Goal: Book appointment/travel/reservation

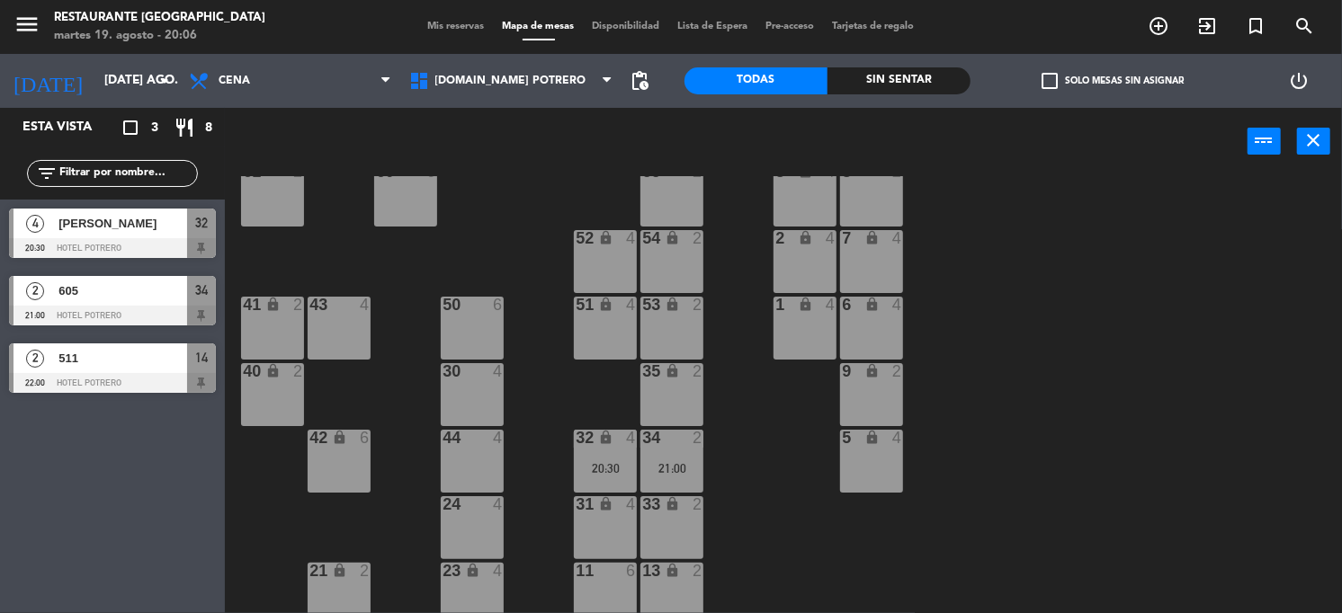
scroll to position [142, 0]
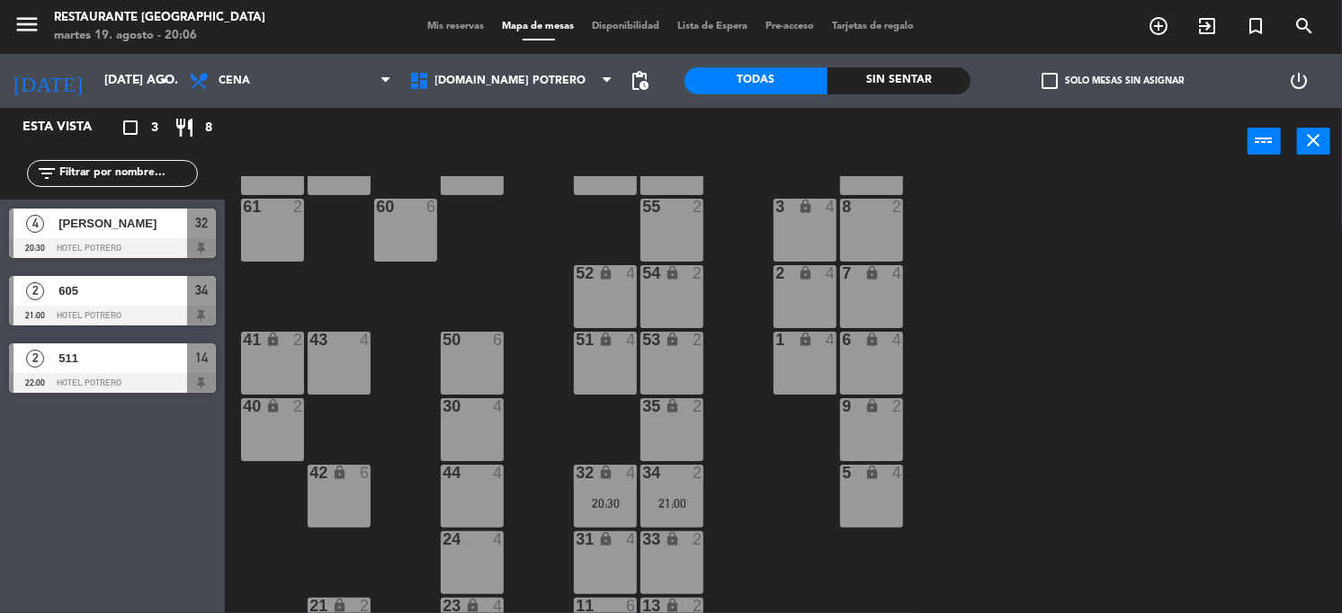
click at [675, 428] on div "35 lock 2" at bounding box center [671, 429] width 63 height 63
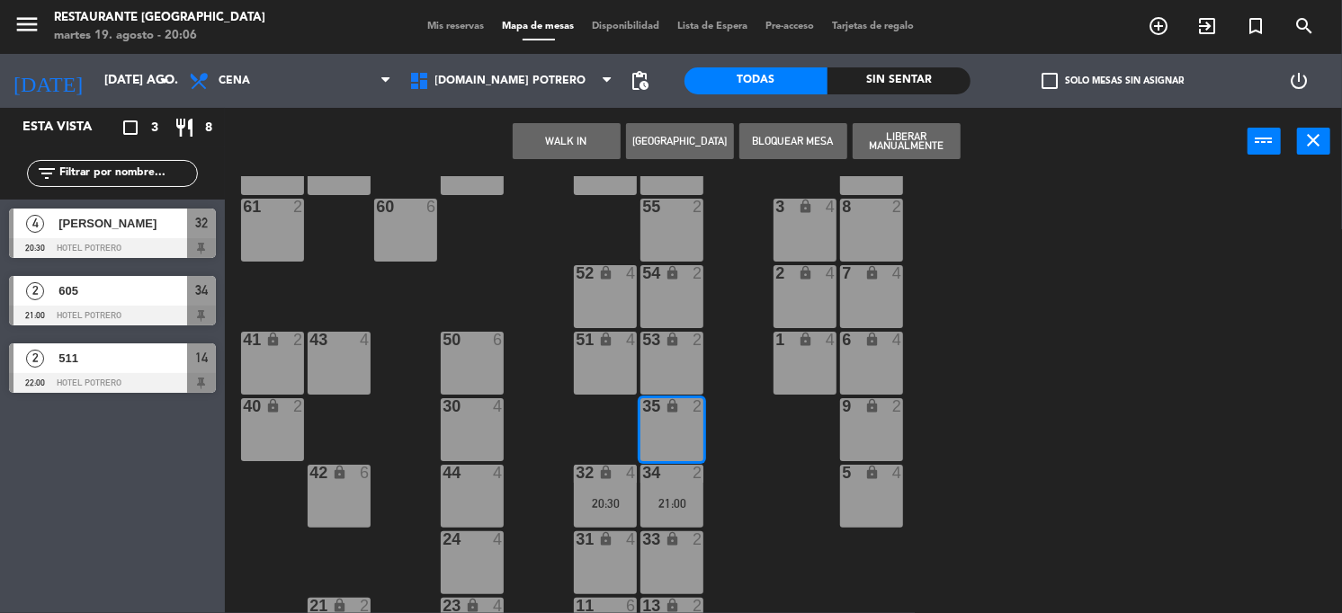
click at [738, 373] on div "65 4 71 4 73 2 76 2 63 lock 2 64 4 62 2 70 4 72 2 75 2 4 lock 4 55 2 60 6 3 loc…" at bounding box center [790, 395] width 1104 height 438
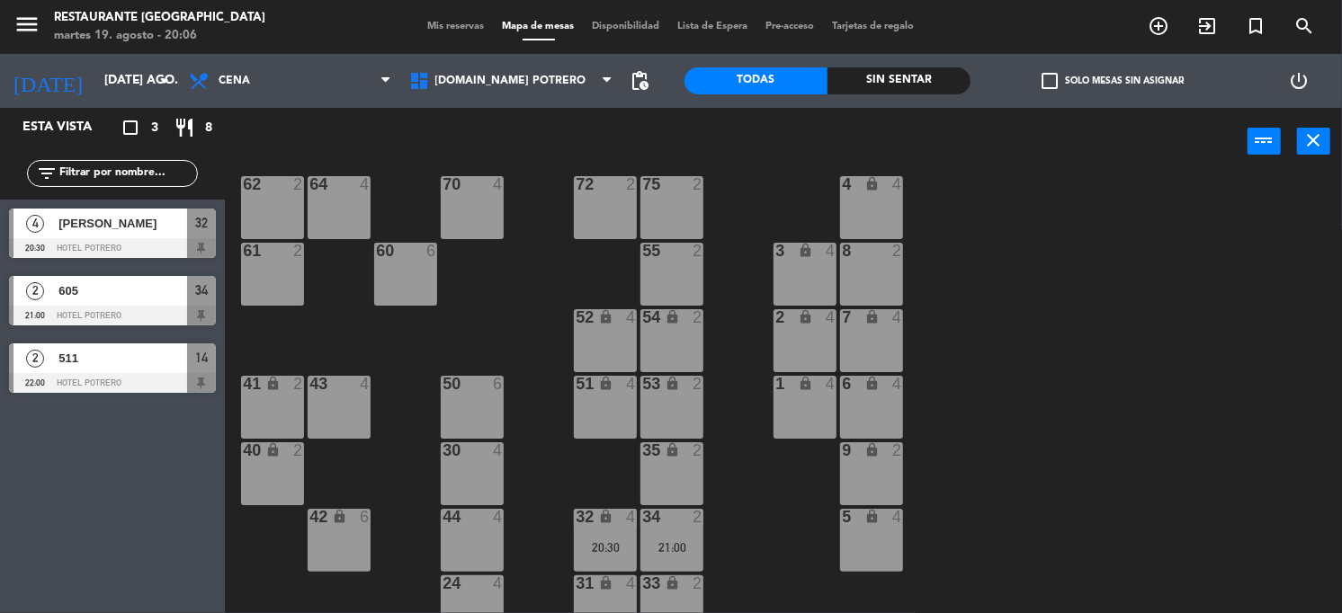
scroll to position [255, 0]
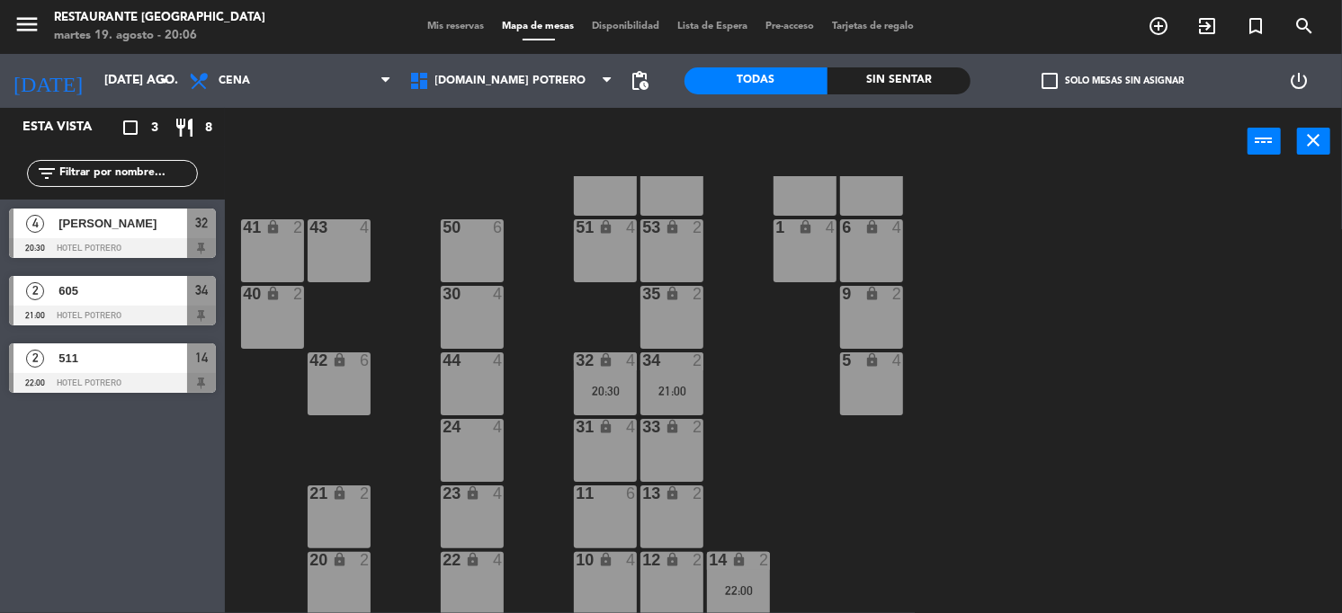
click at [665, 313] on div "35 lock 2" at bounding box center [671, 317] width 63 height 63
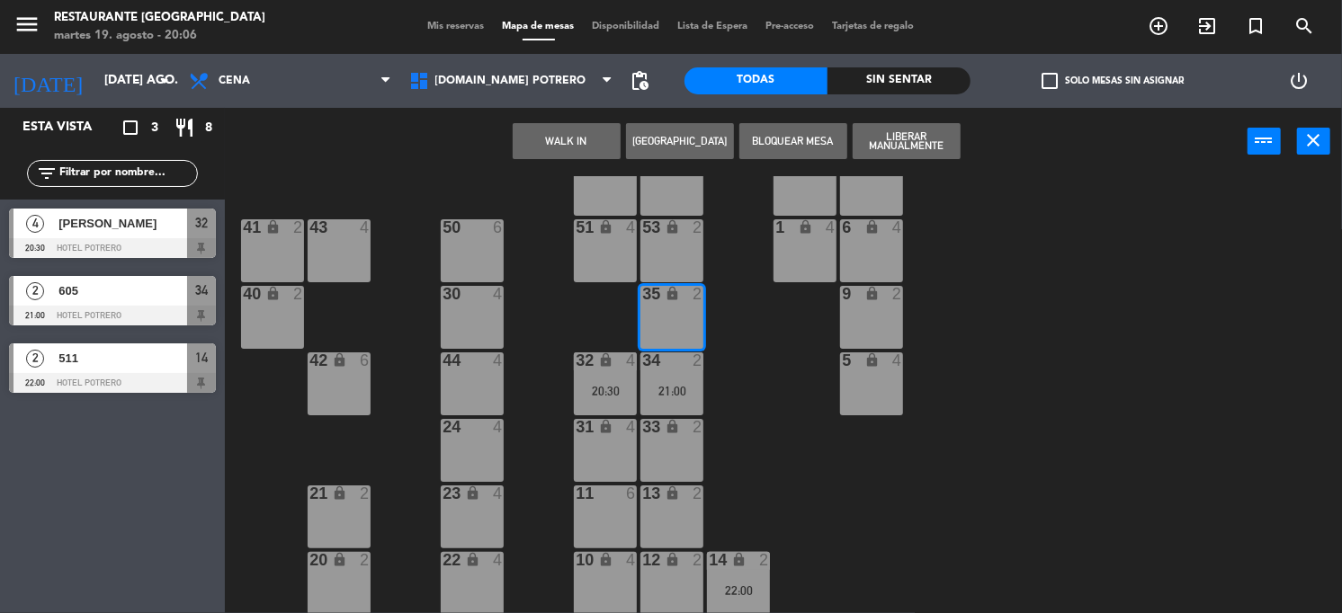
click at [682, 136] on button "[GEOGRAPHIC_DATA]" at bounding box center [680, 141] width 108 height 36
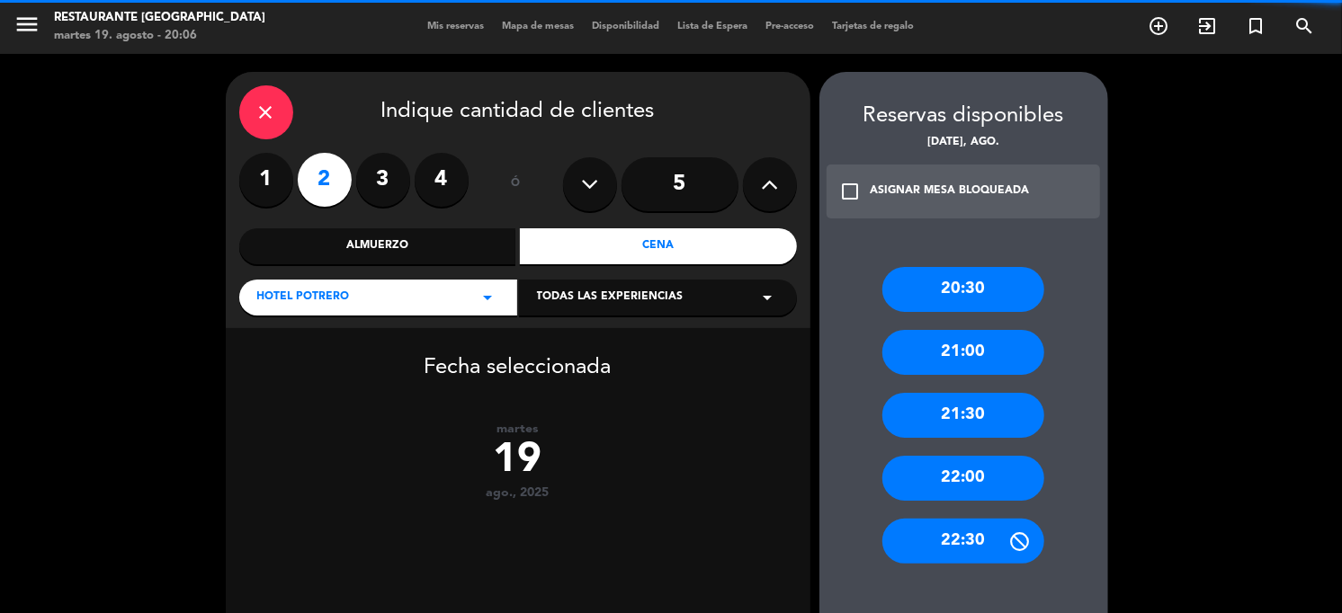
click at [313, 174] on label "2" at bounding box center [325, 180] width 54 height 54
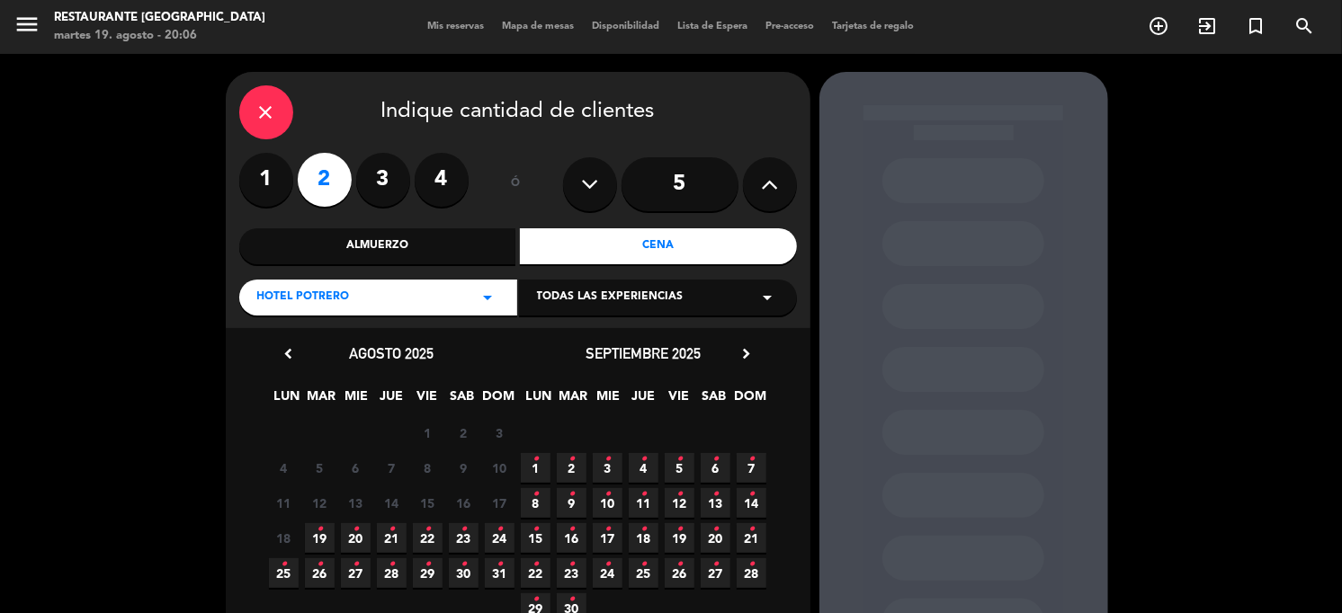
click at [323, 539] on span "19 •" at bounding box center [320, 538] width 30 height 30
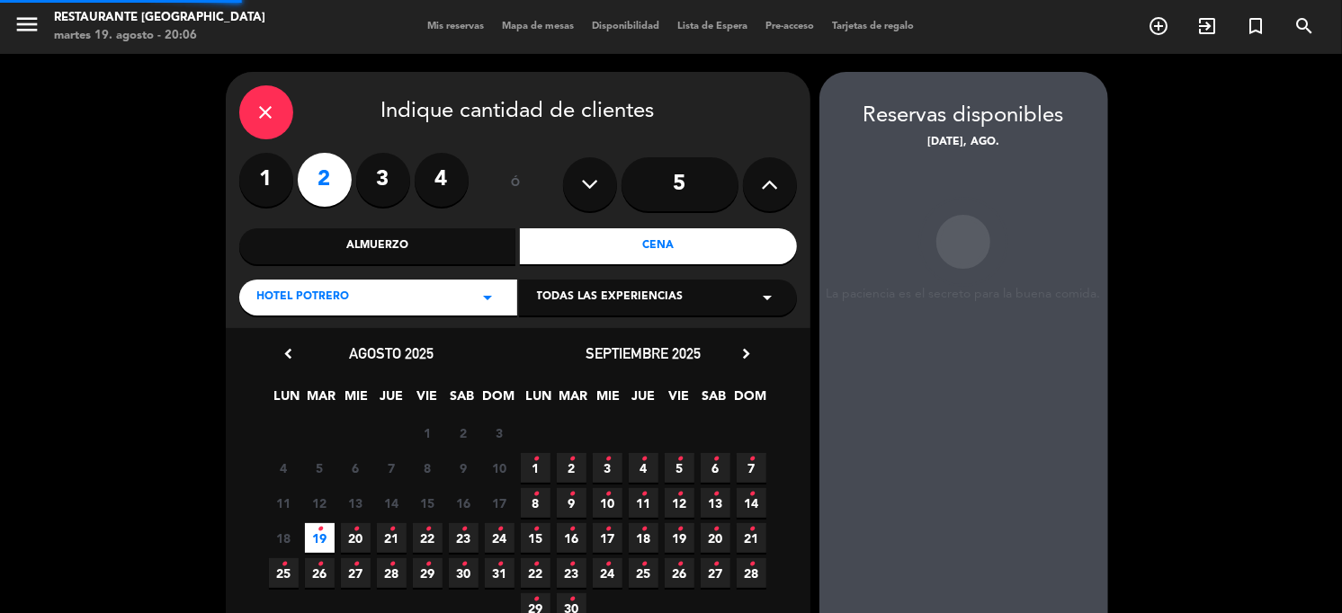
scroll to position [72, 0]
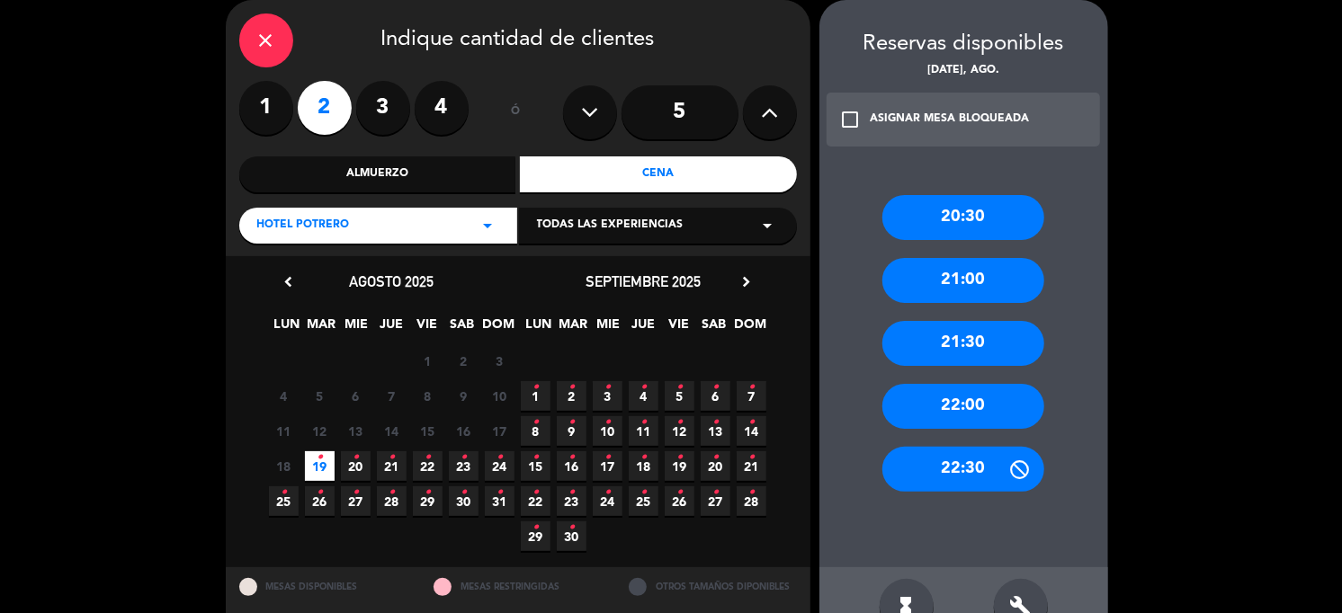
click at [972, 342] on div "21:30" at bounding box center [963, 343] width 162 height 45
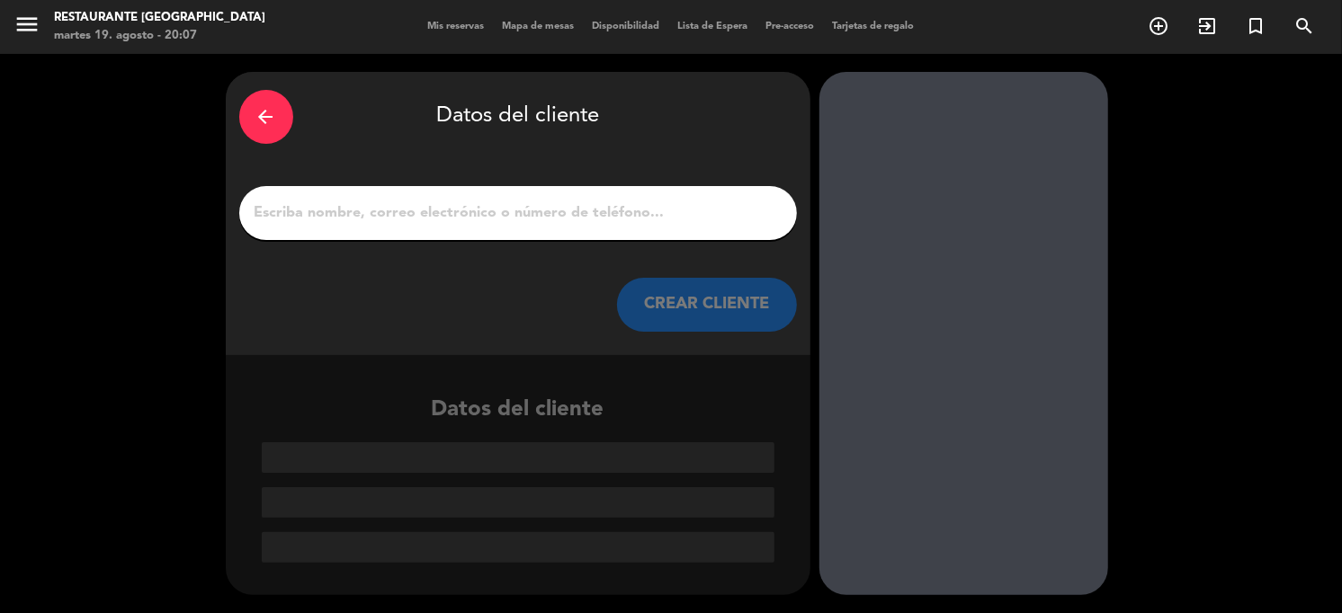
scroll to position [0, 0]
click at [326, 213] on input "1" at bounding box center [518, 213] width 531 height 25
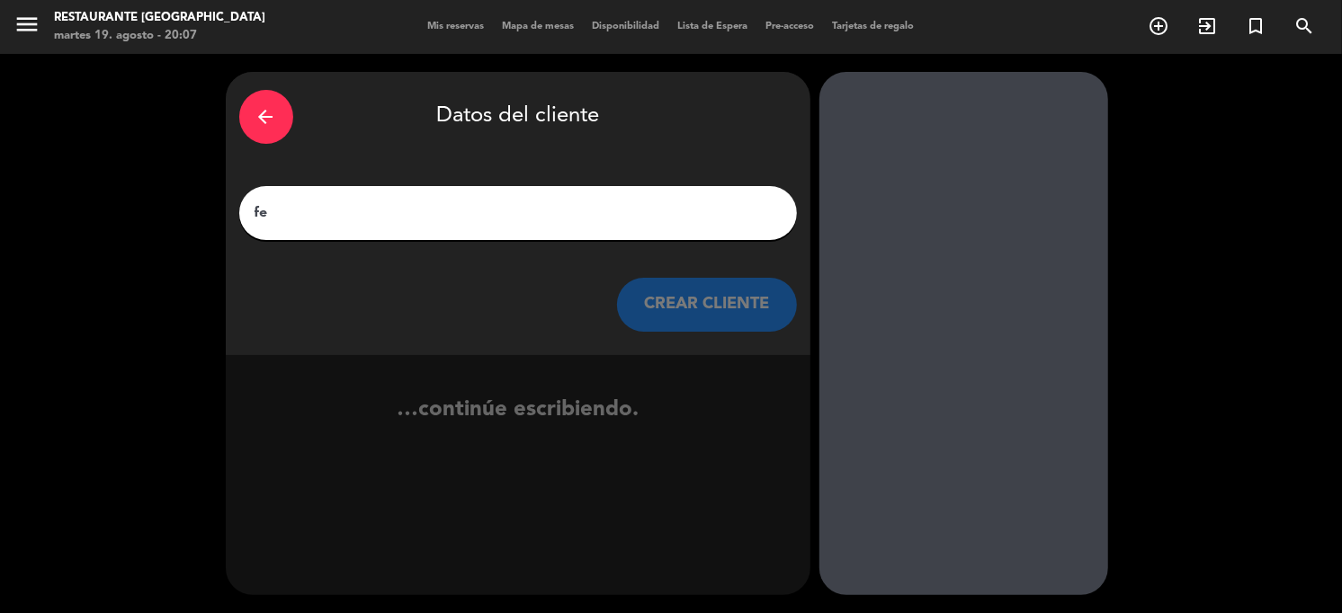
type input "f"
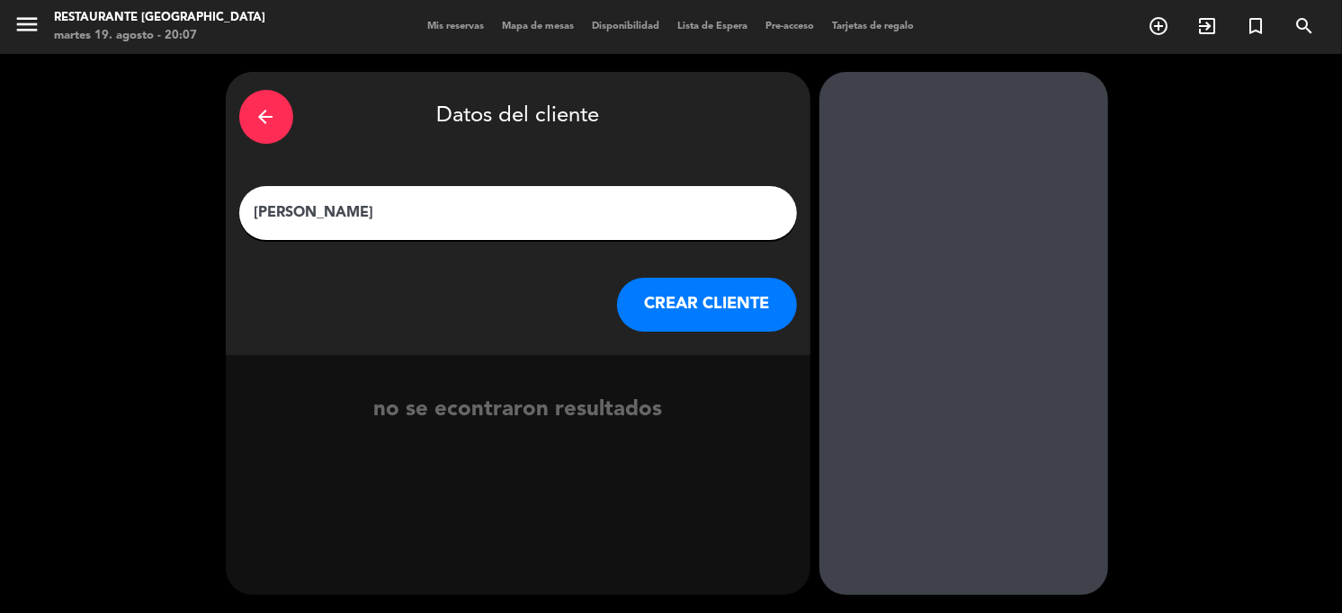
type input "[PERSON_NAME]"
click at [681, 299] on button "CREAR CLIENTE" at bounding box center [707, 305] width 180 height 54
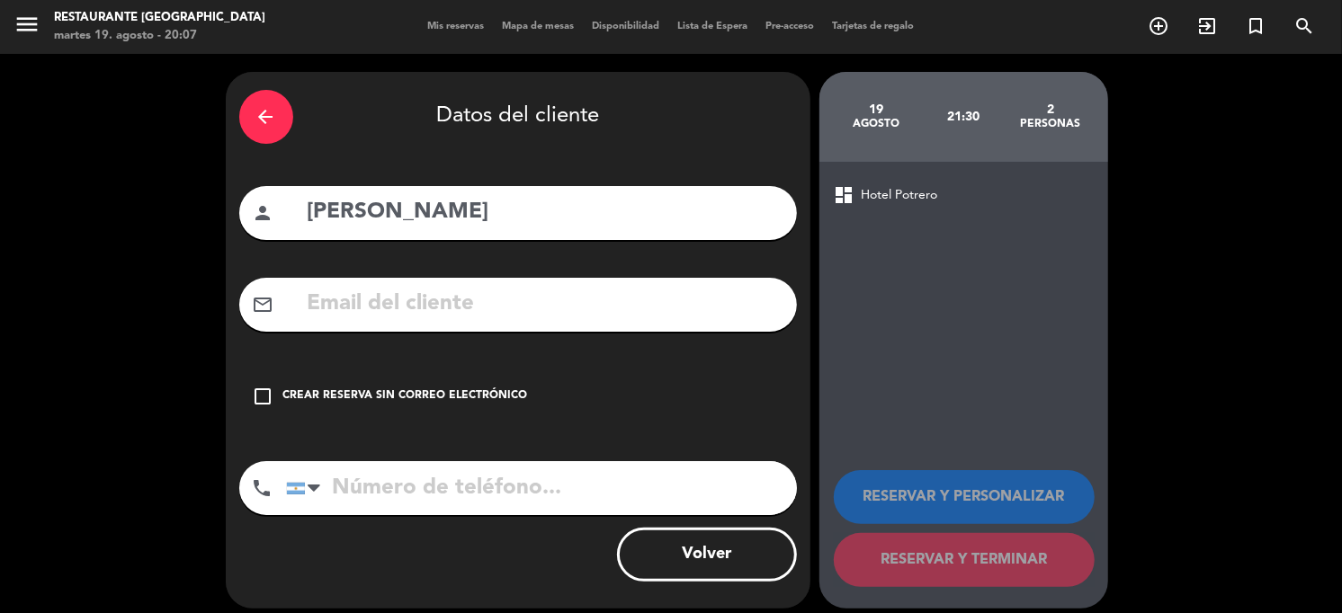
click at [369, 397] on div "Crear reserva sin correo electrónico" at bounding box center [405, 397] width 245 height 18
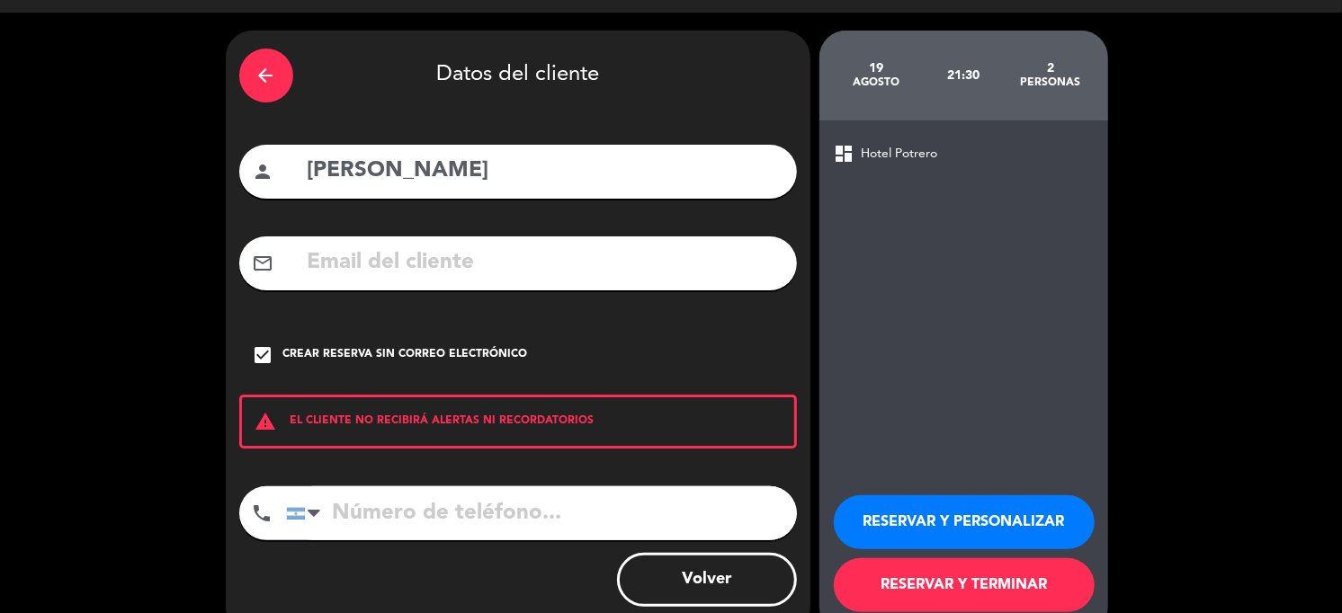
scroll to position [79, 0]
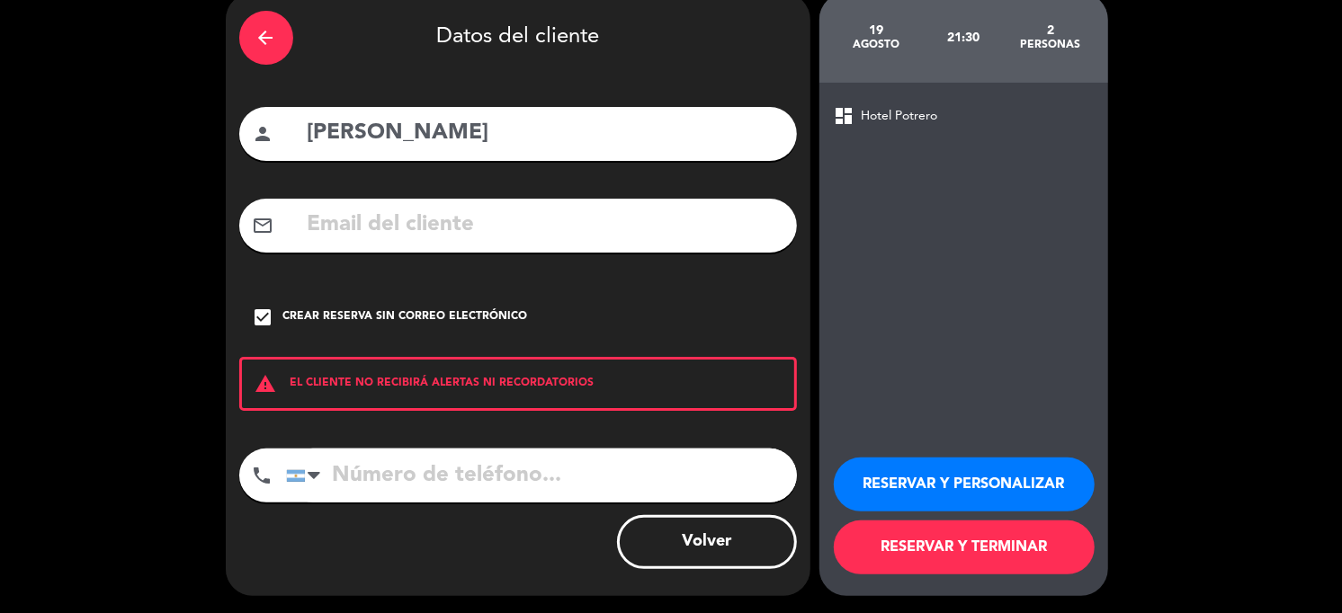
click at [928, 552] on button "RESERVAR Y TERMINAR" at bounding box center [964, 548] width 261 height 54
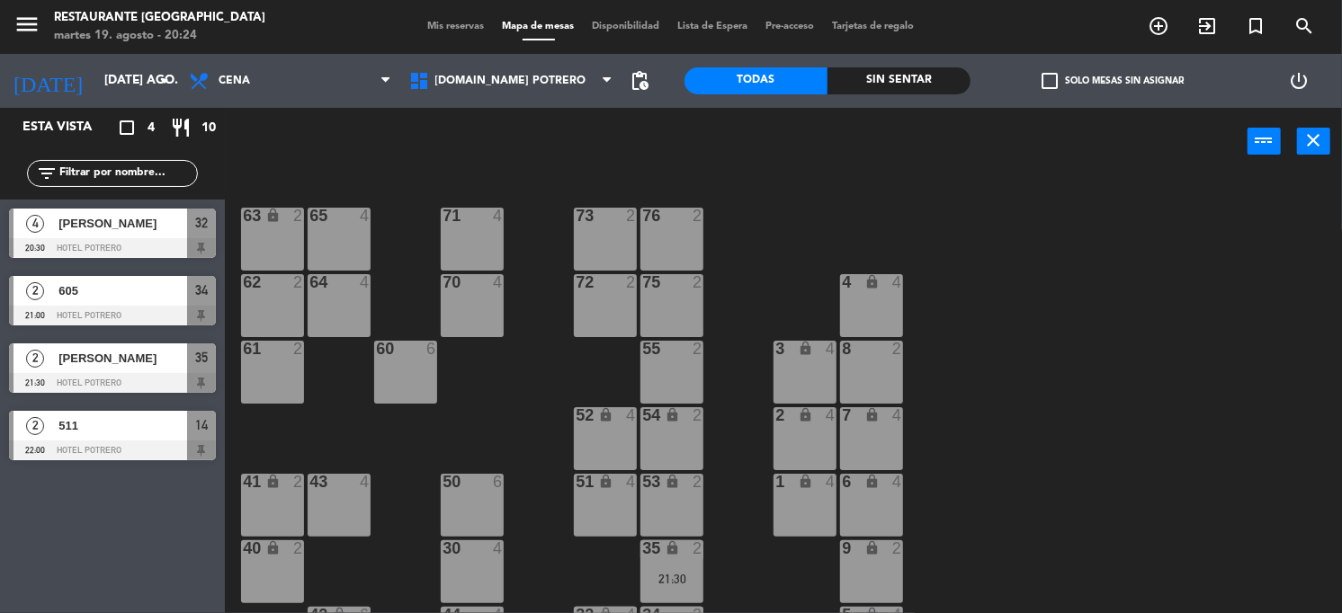
click at [958, 209] on div "65 4 71 4 73 2 76 2 63 lock 2 64 4 62 2 70 4 72 2 75 2 4 lock 4 55 2 60 6 3 loc…" at bounding box center [790, 395] width 1104 height 438
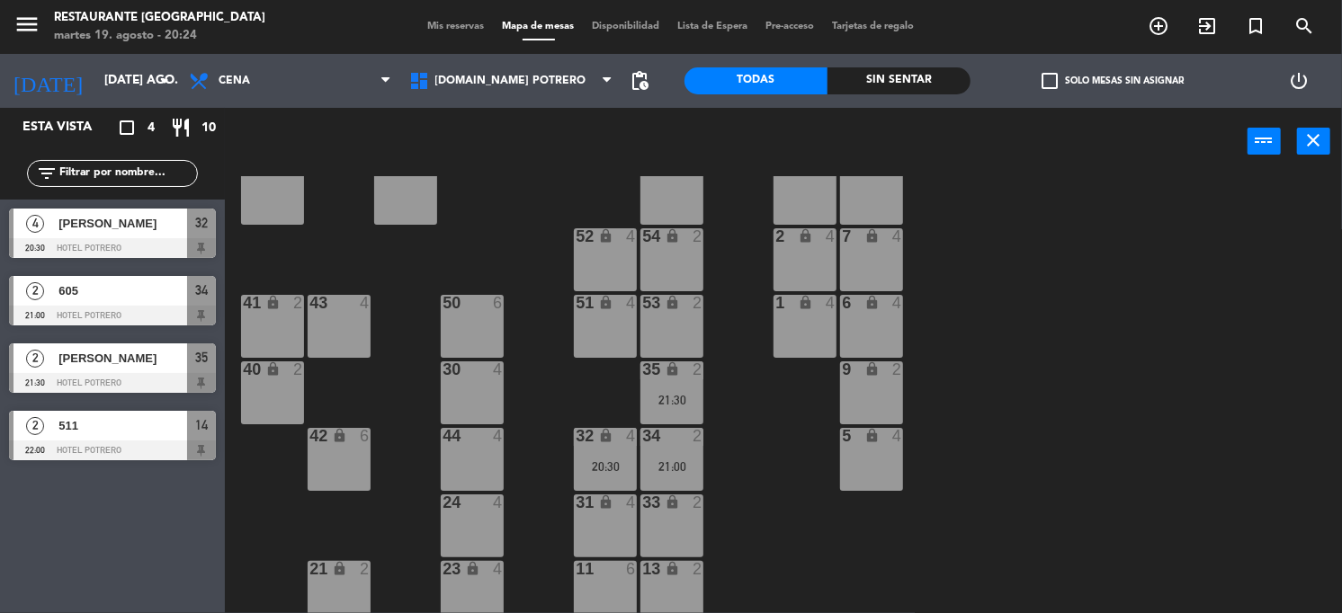
scroll to position [142, 0]
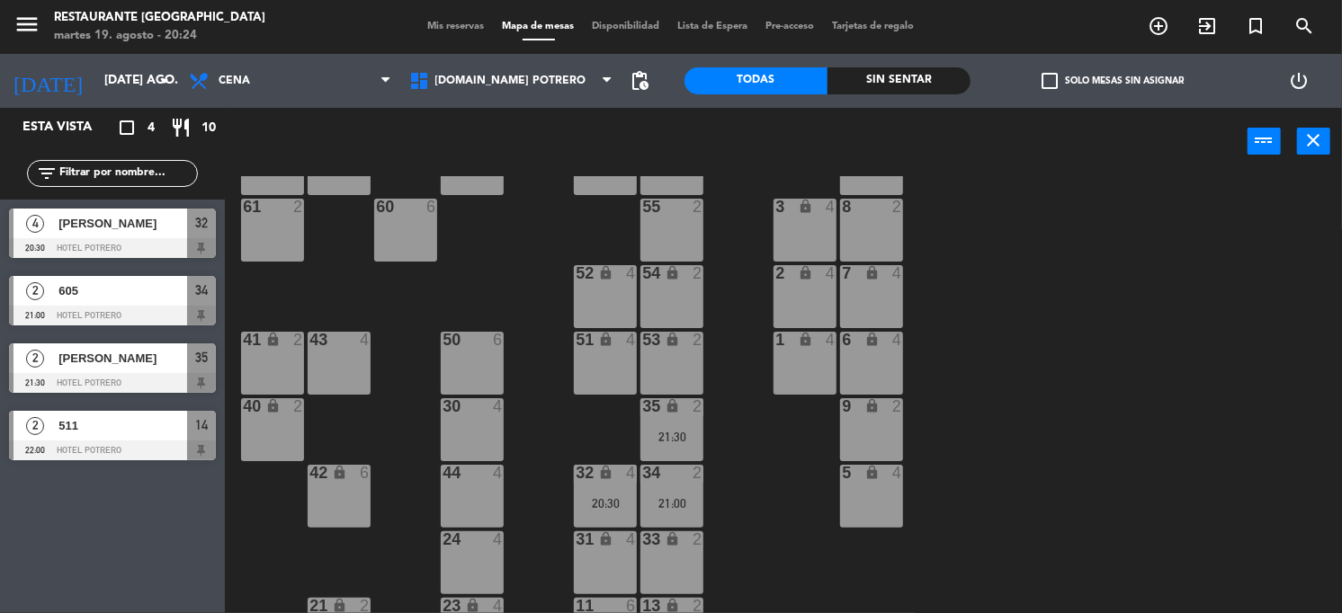
drag, startPoint x: 748, startPoint y: 478, endPoint x: 727, endPoint y: 459, distance: 28.7
click at [747, 478] on div "65 4 71 4 73 2 76 2 63 lock 2 64 4 62 2 70 4 72 2 75 2 4 lock 4 55 2 60 6 3 loc…" at bounding box center [790, 395] width 1104 height 438
click at [666, 416] on div "35 lock 2 21:30" at bounding box center [671, 429] width 63 height 63
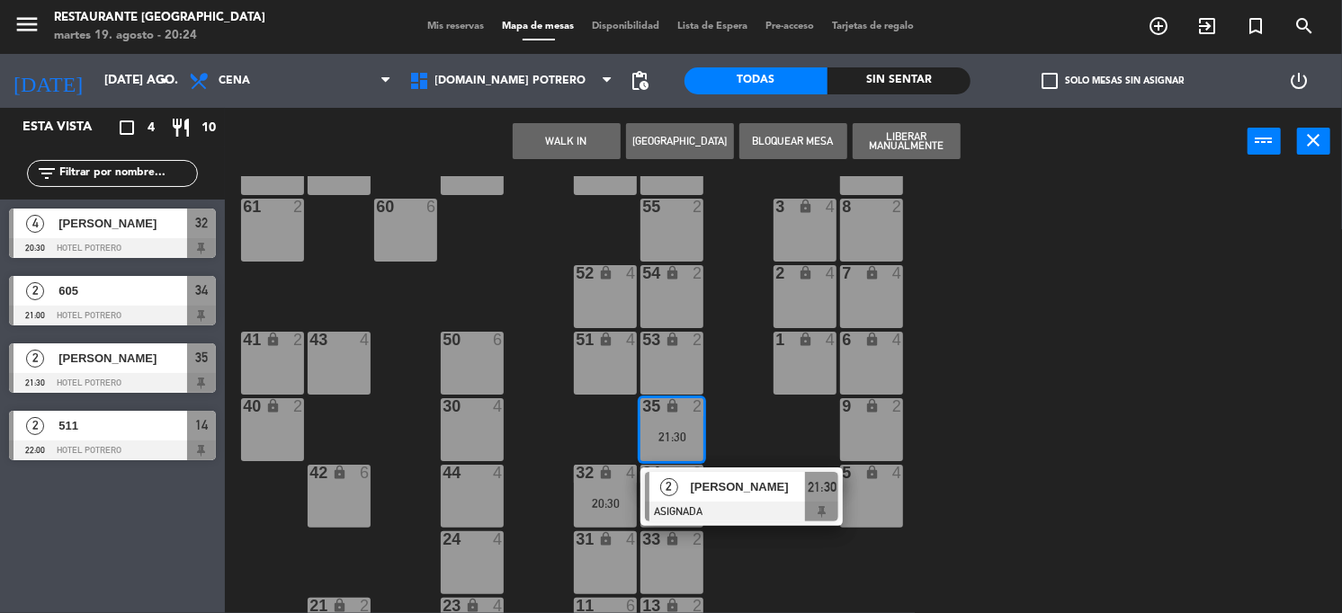
drag, startPoint x: 758, startPoint y: 550, endPoint x: 749, endPoint y: 541, distance: 12.7
click at [758, 547] on div "65 4 71 4 73 2 76 2 63 lock 2 64 4 62 2 70 4 72 2 75 2 4 lock 4 55 2 60 6 3 loc…" at bounding box center [790, 395] width 1104 height 438
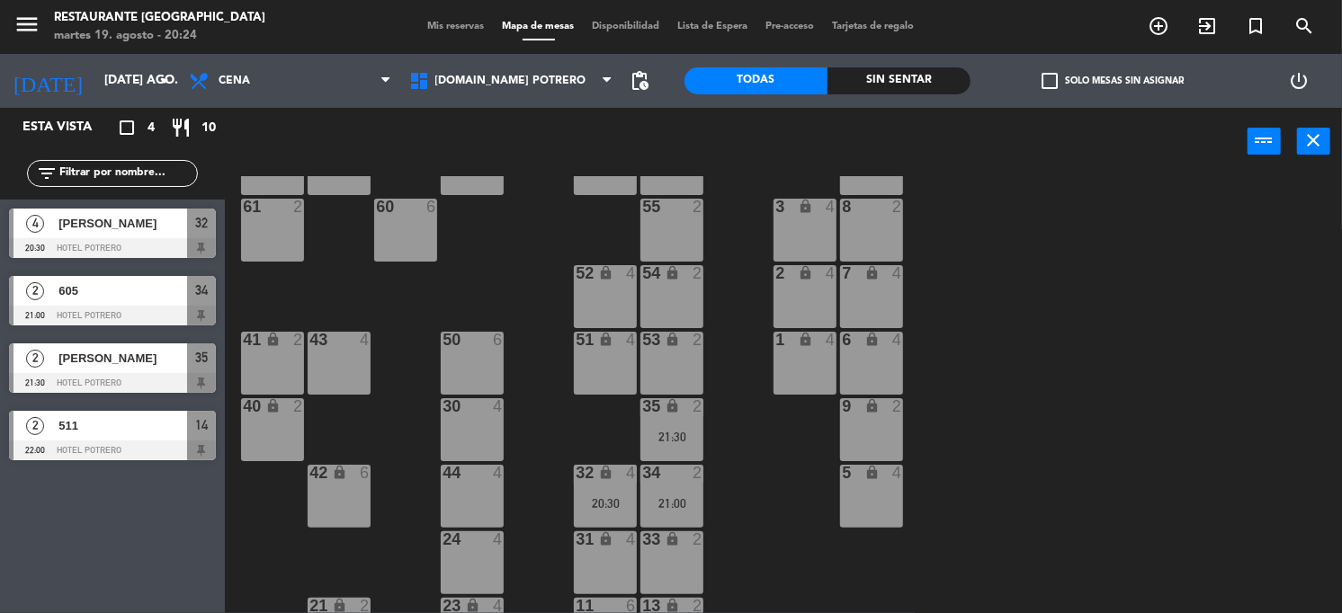
click at [793, 495] on div "65 4 71 4 73 2 76 2 63 lock 2 64 4 62 2 70 4 72 2 75 2 4 lock 4 55 2 60 6 3 loc…" at bounding box center [790, 395] width 1104 height 438
click at [98, 306] on div at bounding box center [112, 316] width 207 height 20
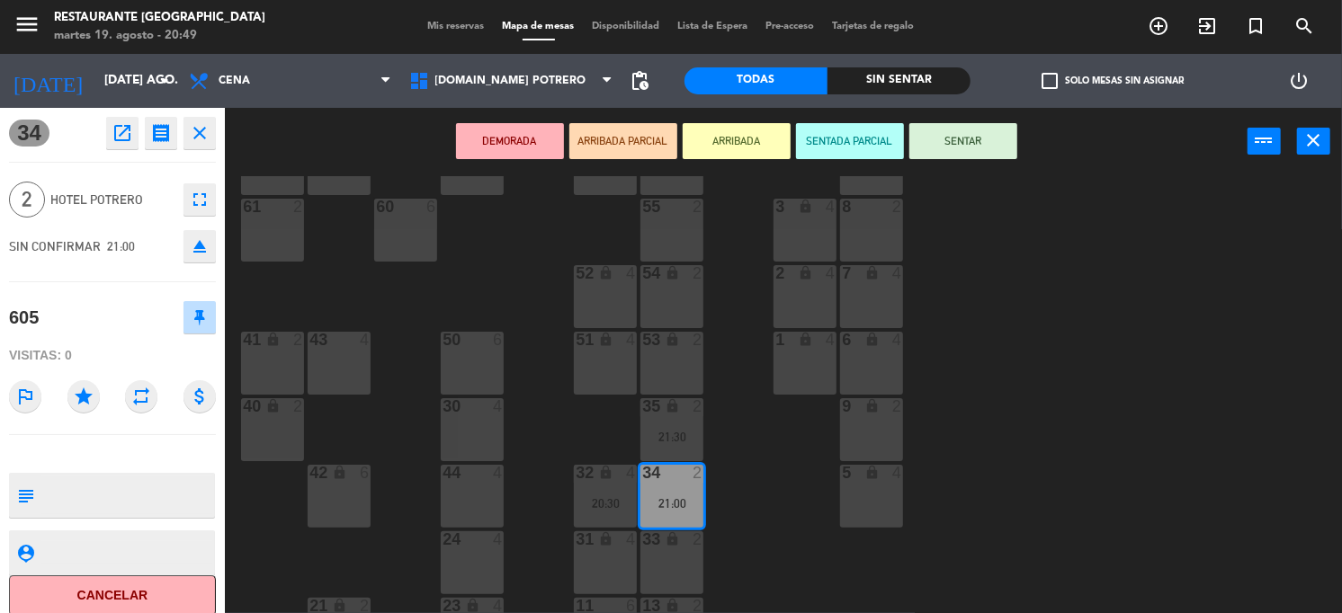
click at [968, 130] on button "SENTAR" at bounding box center [963, 141] width 108 height 36
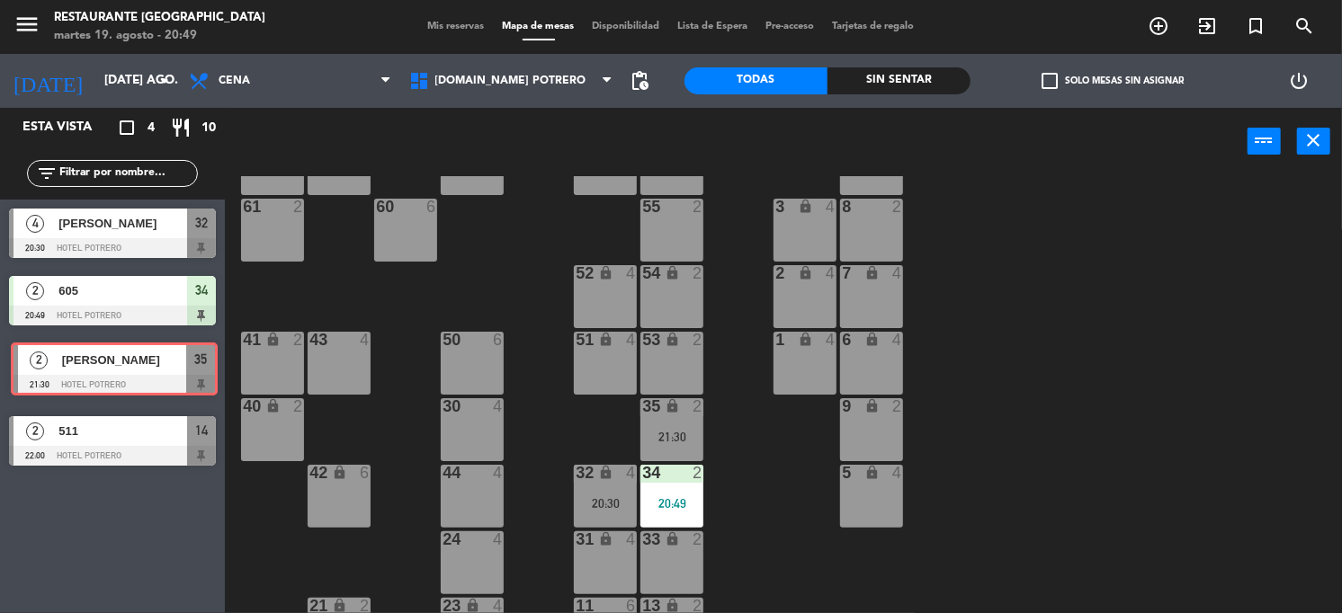
click at [72, 362] on div "2 [PERSON_NAME] 21:30 Hotel Potrero 35 2 [PERSON_NAME] 21:30 [GEOGRAPHIC_DATA]" at bounding box center [112, 371] width 225 height 73
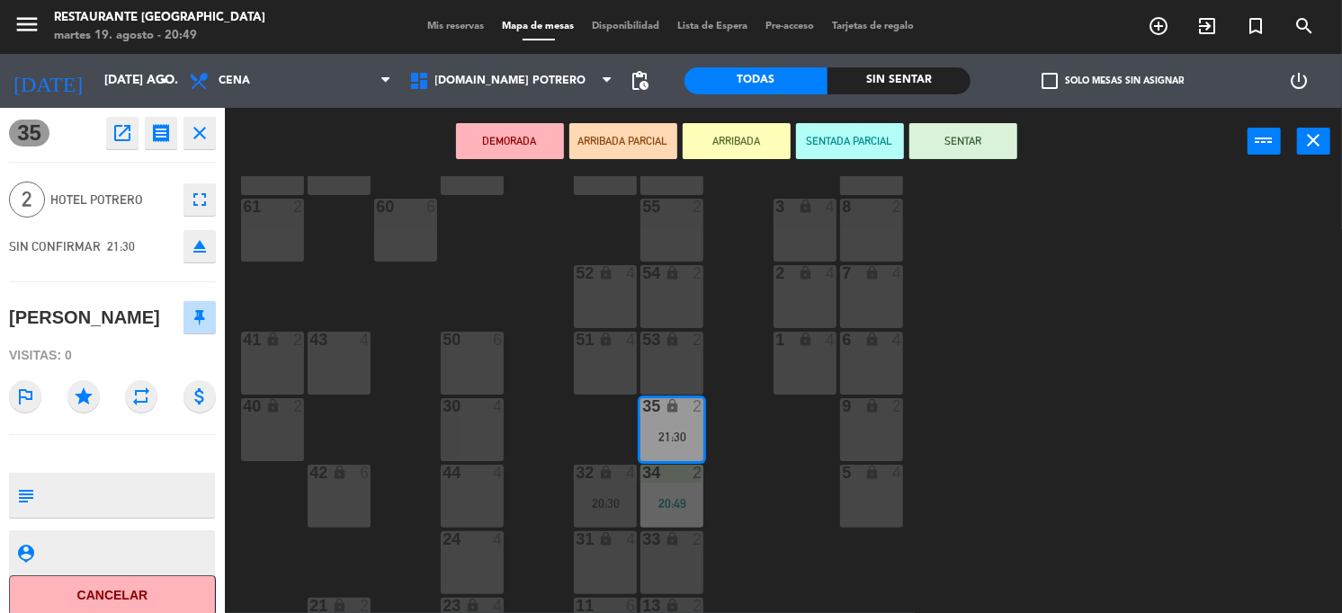
click at [978, 153] on button "SENTAR" at bounding box center [963, 141] width 108 height 36
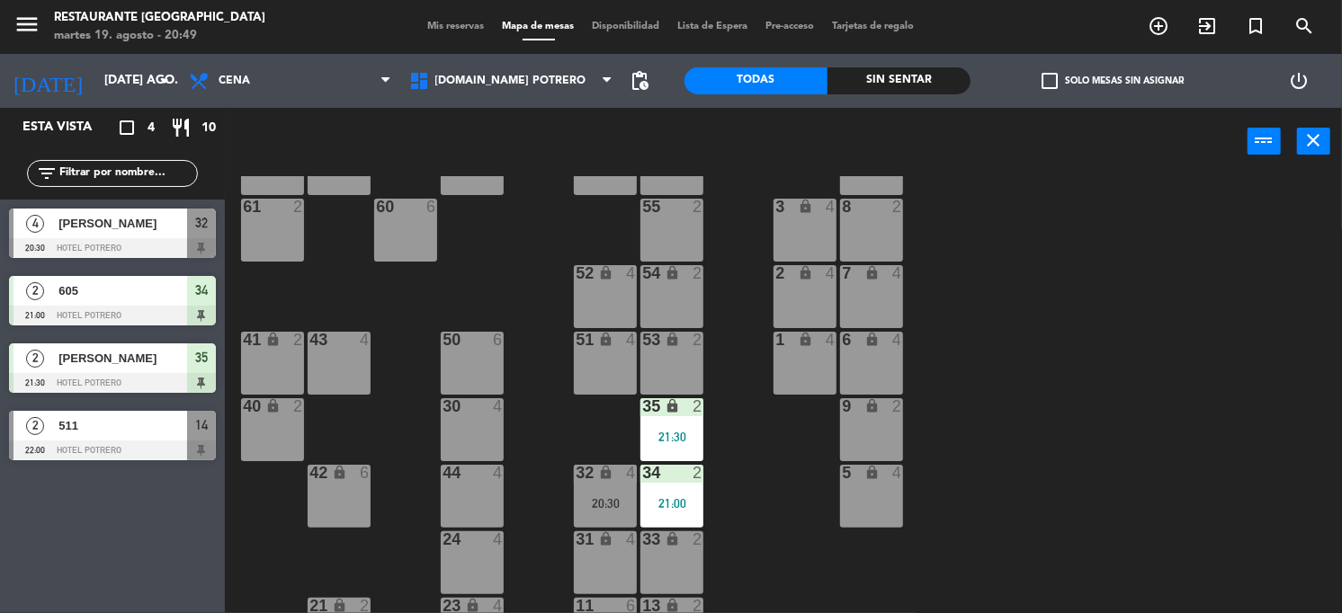
click at [115, 368] on div "[PERSON_NAME]" at bounding box center [122, 359] width 130 height 30
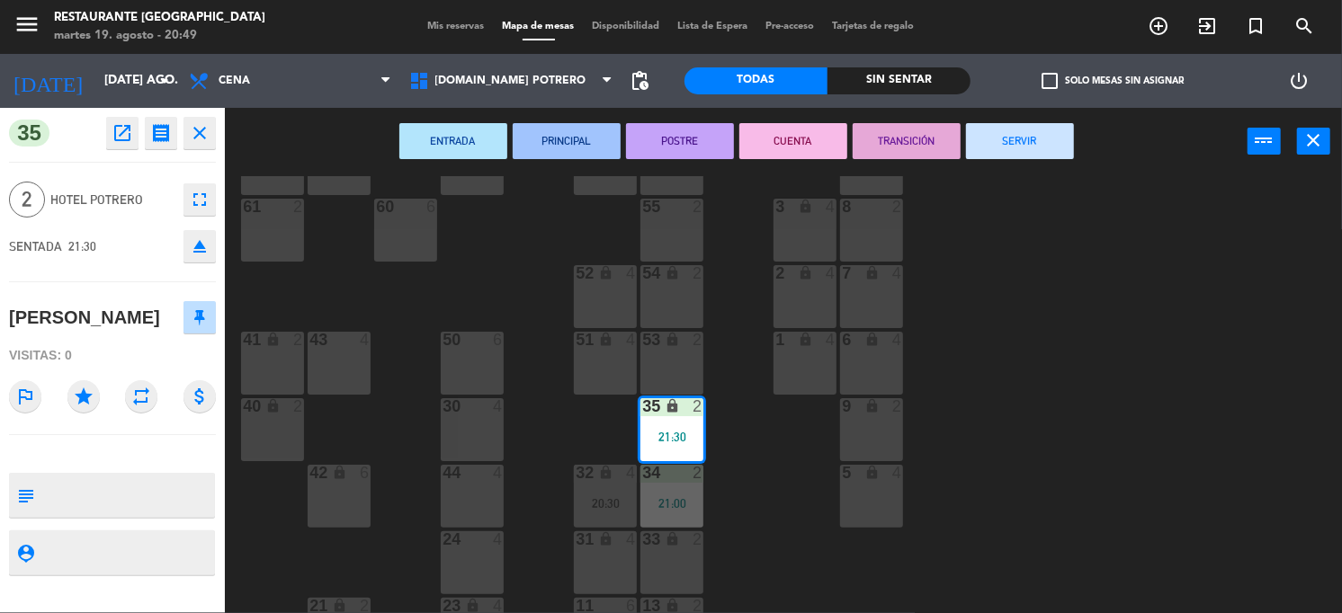
click at [1161, 377] on div "65 4 71 4 73 2 76 2 63 lock 2 64 4 62 2 70 4 72 2 75 2 4 lock 4 55 2 60 6 3 loc…" at bounding box center [790, 395] width 1104 height 438
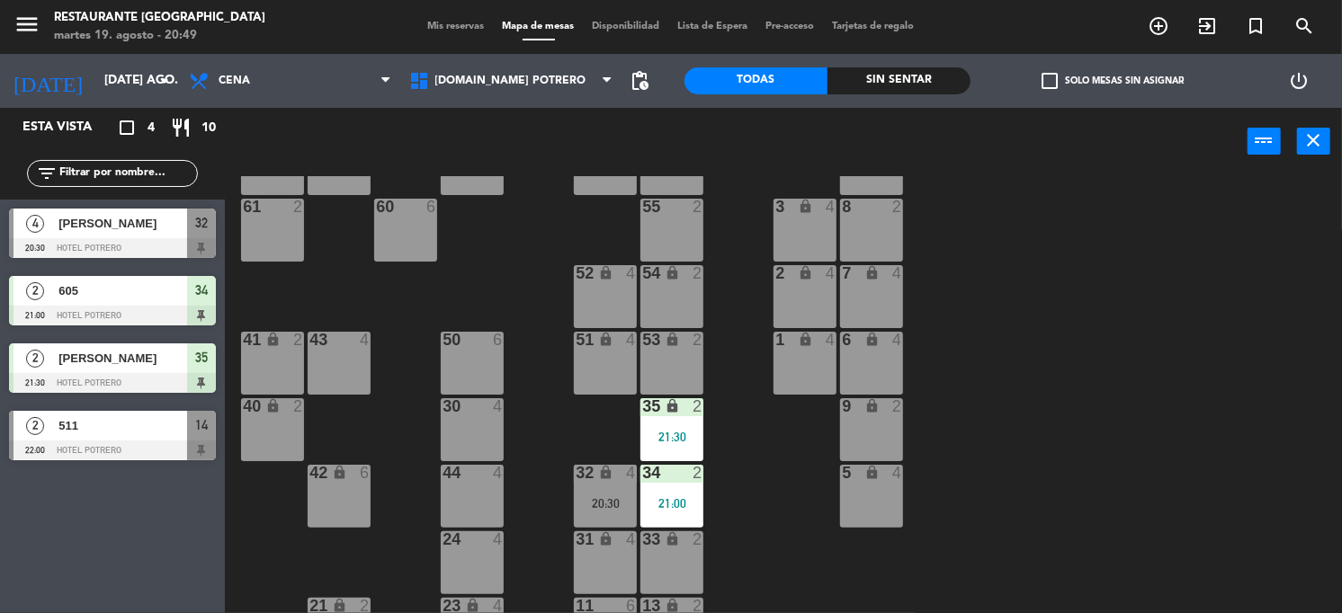
click at [147, 232] on span "[PERSON_NAME]" at bounding box center [122, 223] width 129 height 19
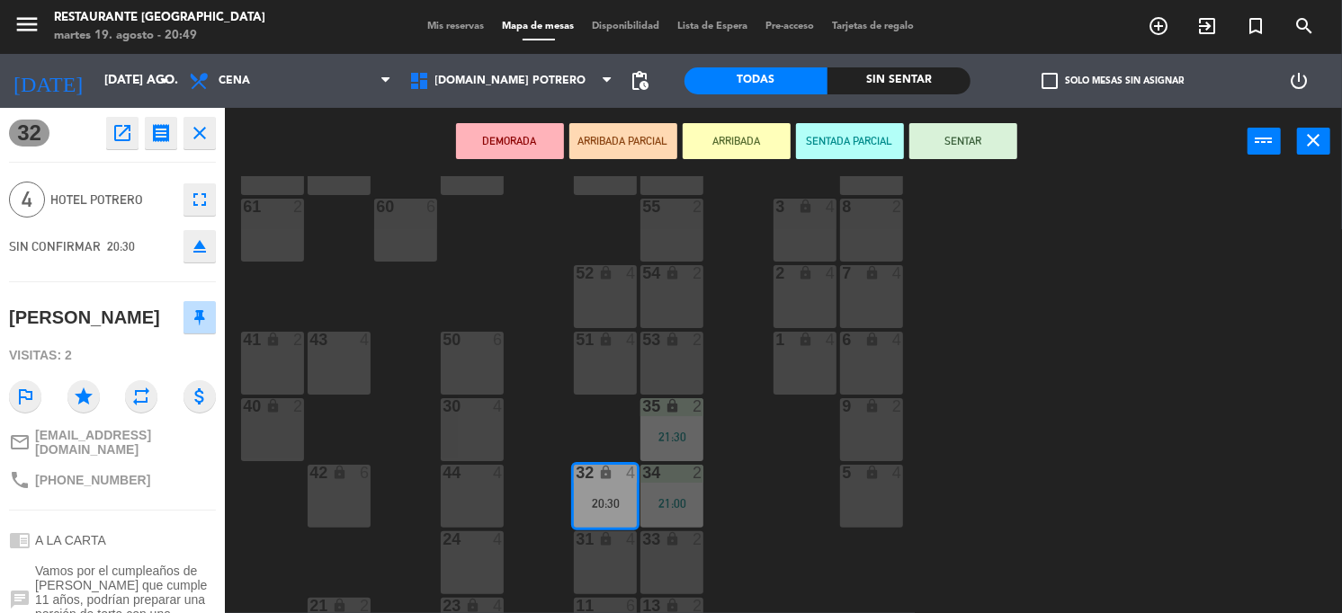
click at [975, 148] on button "SENTAR" at bounding box center [963, 141] width 108 height 36
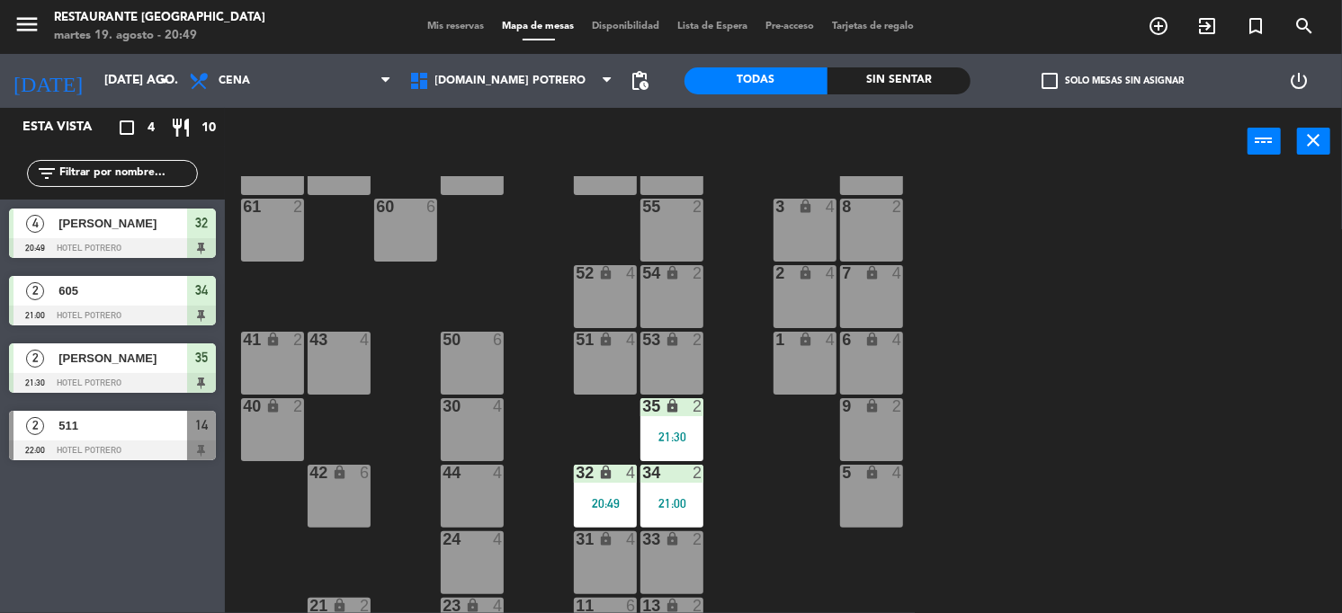
click at [1038, 306] on div "65 4 71 4 73 2 76 2 63 lock 2 64 4 62 2 70 4 72 2 75 2 4 lock 4 55 2 60 6 3 loc…" at bounding box center [790, 395] width 1104 height 438
